Goal: Task Accomplishment & Management: Manage account settings

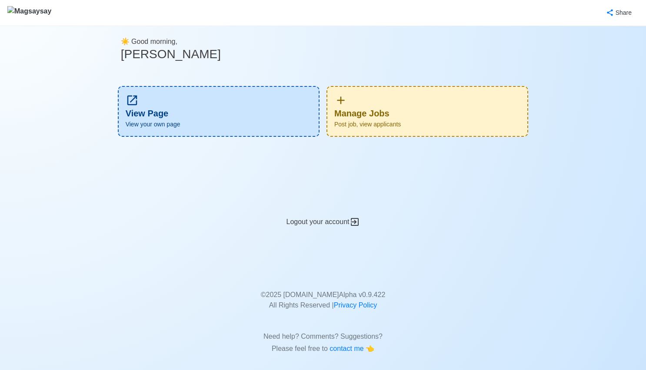
click at [445, 120] on span "Post job, view applicants" at bounding box center [427, 124] width 186 height 9
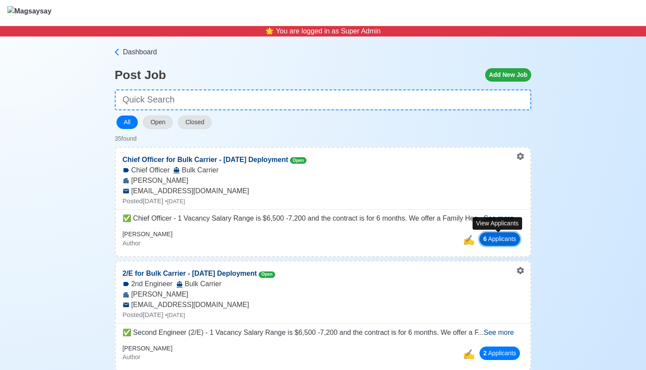
click at [503, 236] on button "6 Applicant s" at bounding box center [499, 238] width 41 height 13
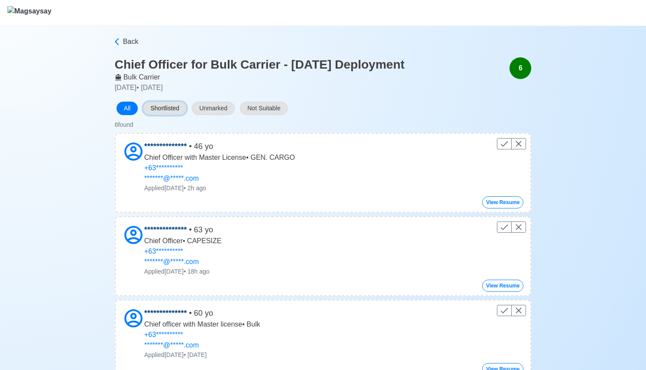
click at [156, 109] on button "Shortlisted" at bounding box center [164, 108] width 43 height 13
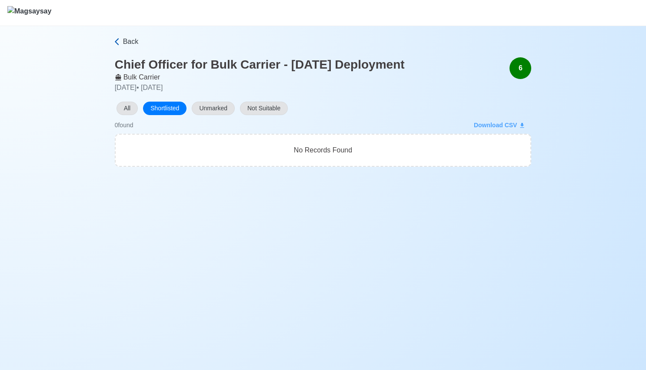
click at [125, 39] on span "Back" at bounding box center [131, 42] width 16 height 10
